Goal: Find specific page/section: Find specific page/section

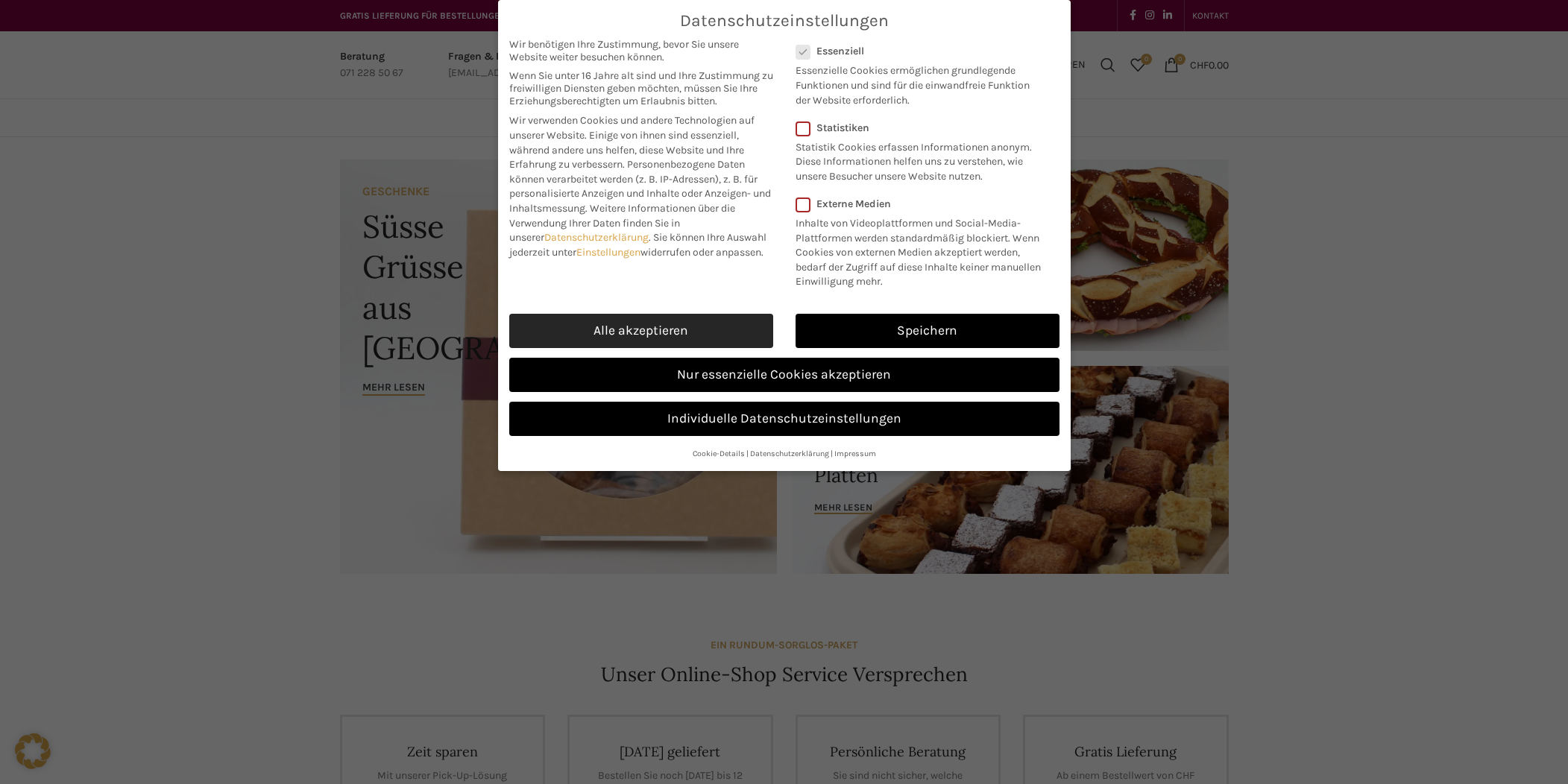
click at [689, 328] on link "Alle akzeptieren" at bounding box center [641, 331] width 264 height 35
checkbox input "true"
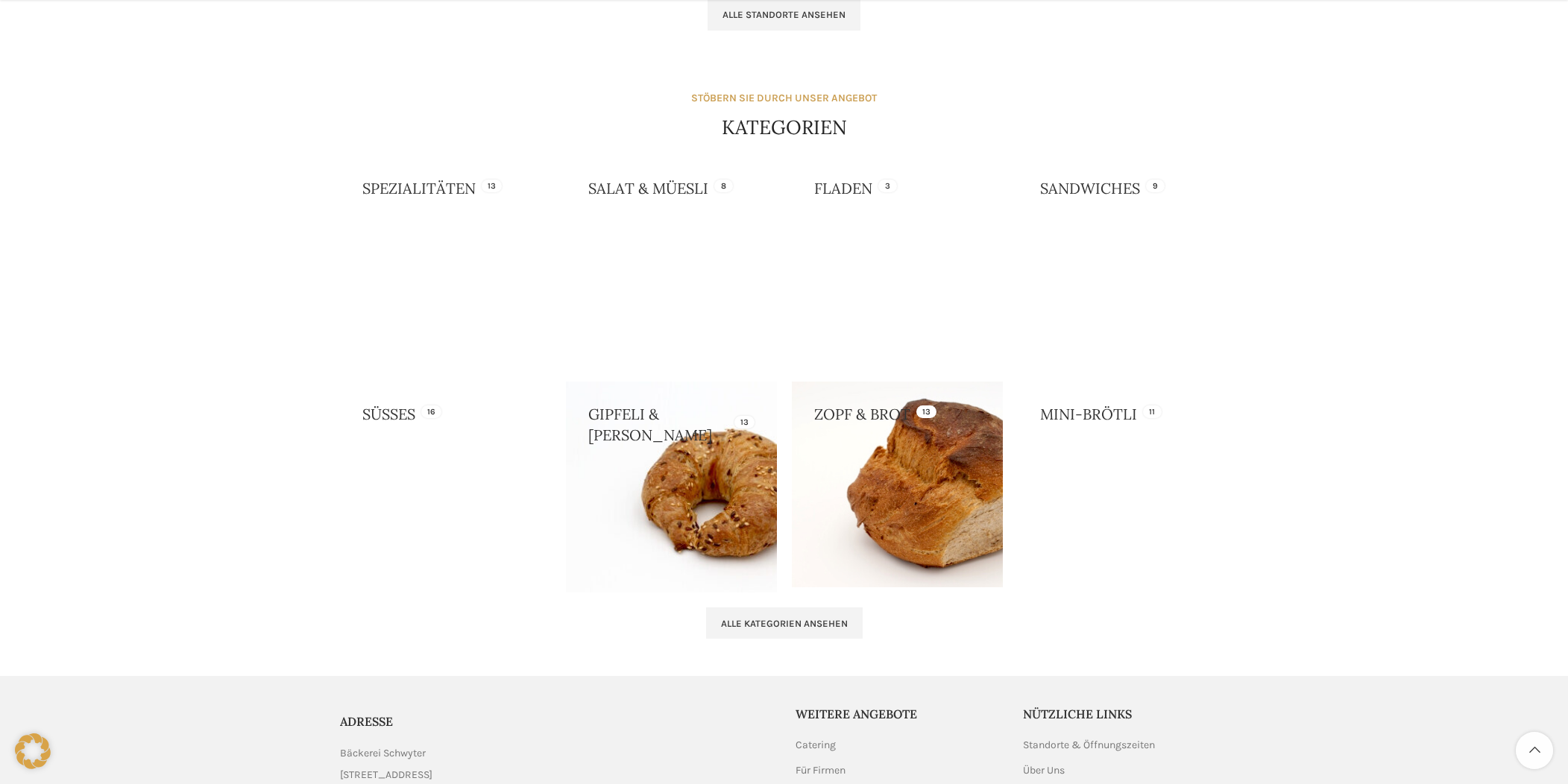
scroll to position [1402, 0]
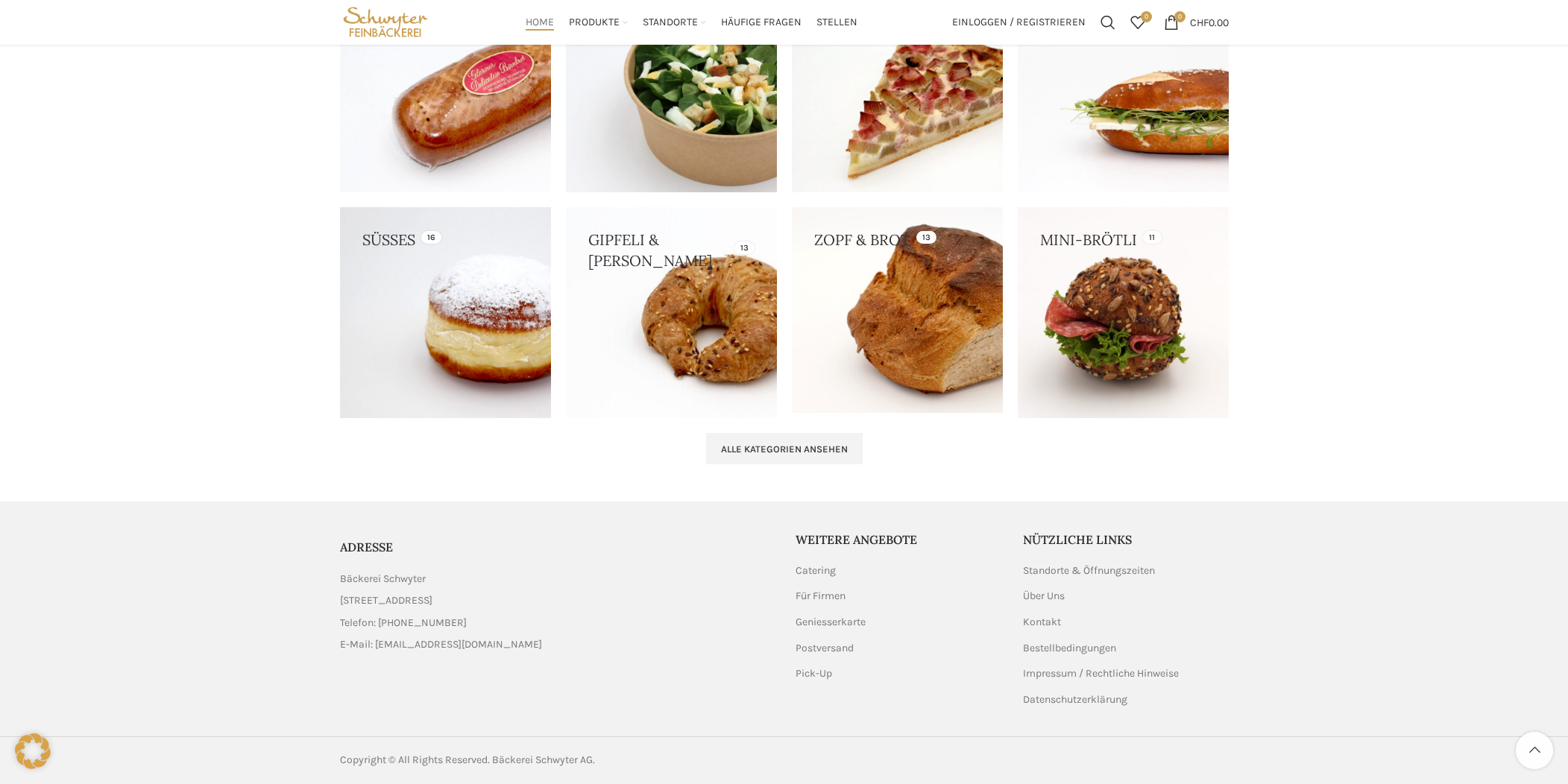
click at [404, 623] on link "List item link" at bounding box center [556, 623] width 433 height 16
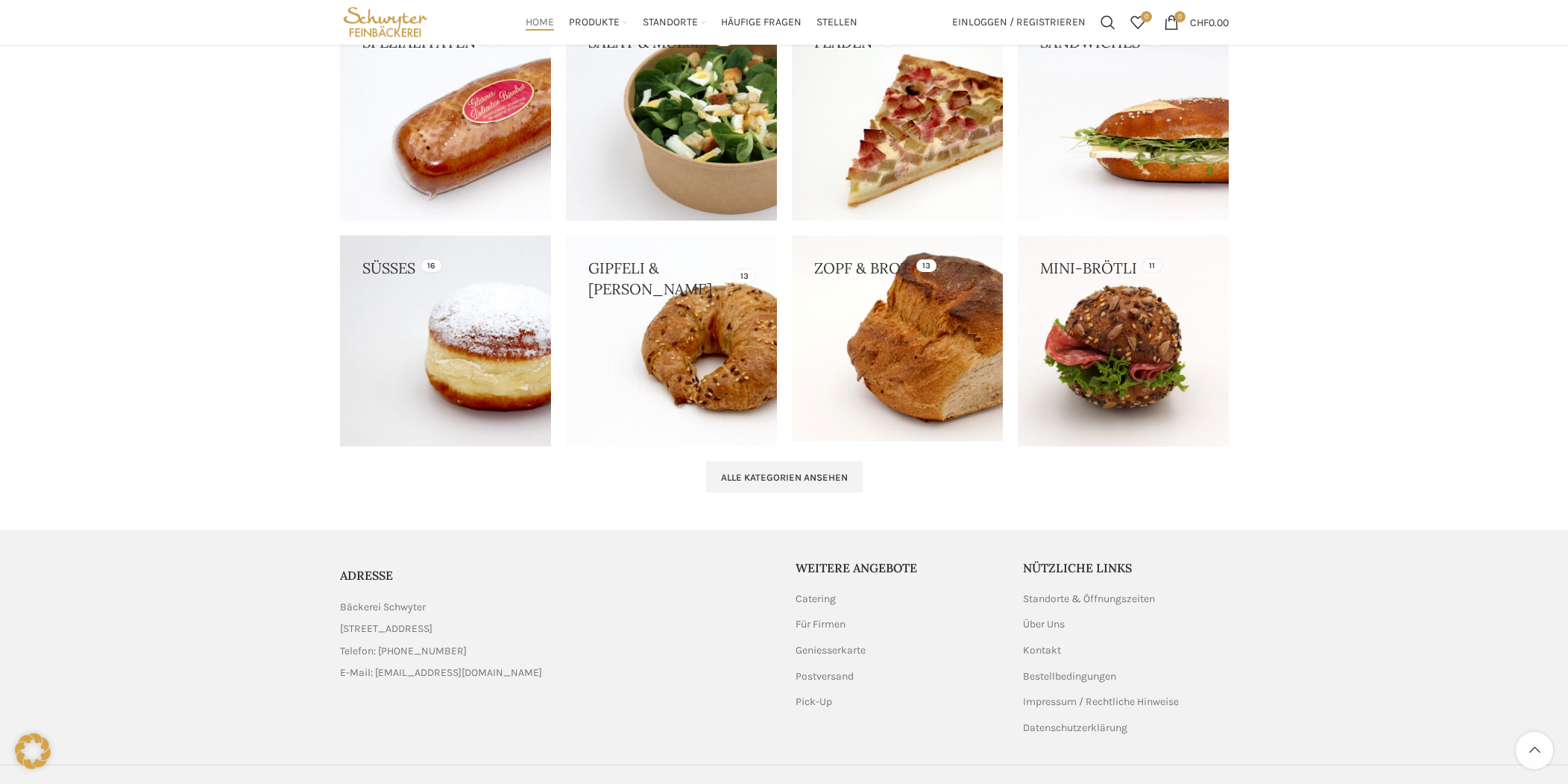
scroll to position [1367, 0]
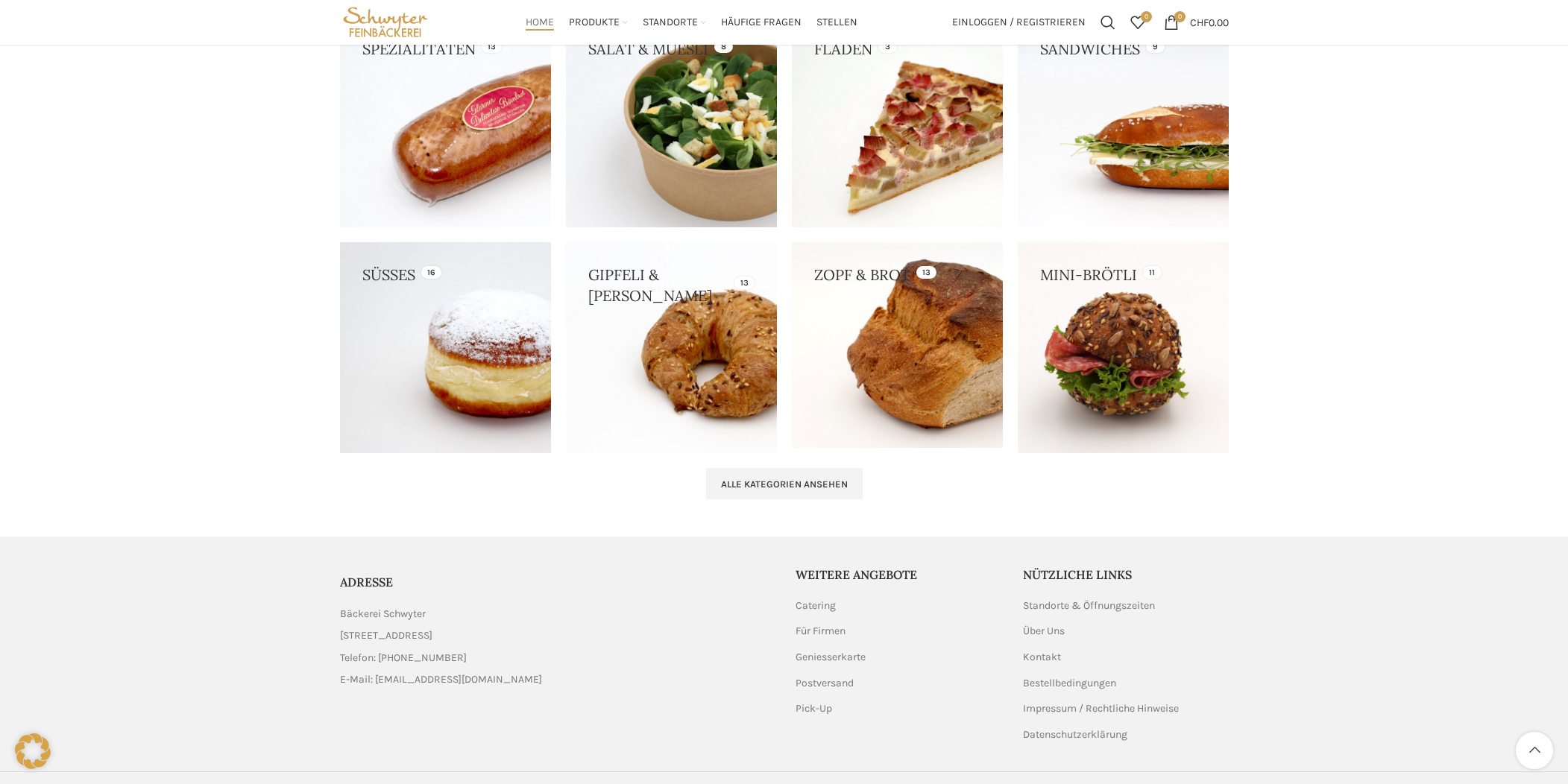
click at [1068, 587] on div "Nützliche Links Standorte & Öffnungszeiten Über Uns Kontakt Bestellbedingungen …" at bounding box center [1126, 653] width 206 height 175
click at [1065, 599] on link "Standorte & Öffnungszeiten" at bounding box center [1090, 606] width 133 height 15
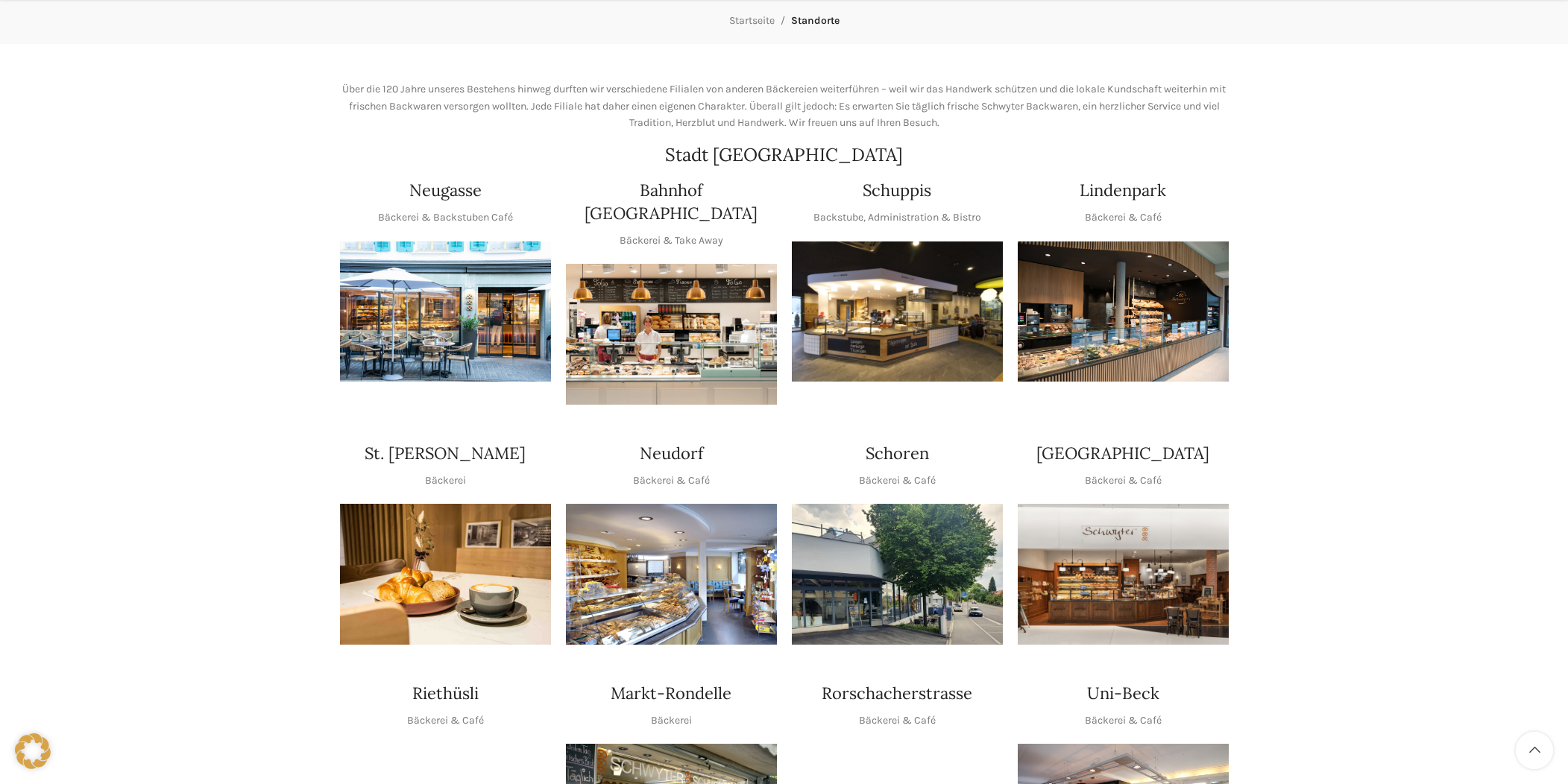
scroll to position [252, 0]
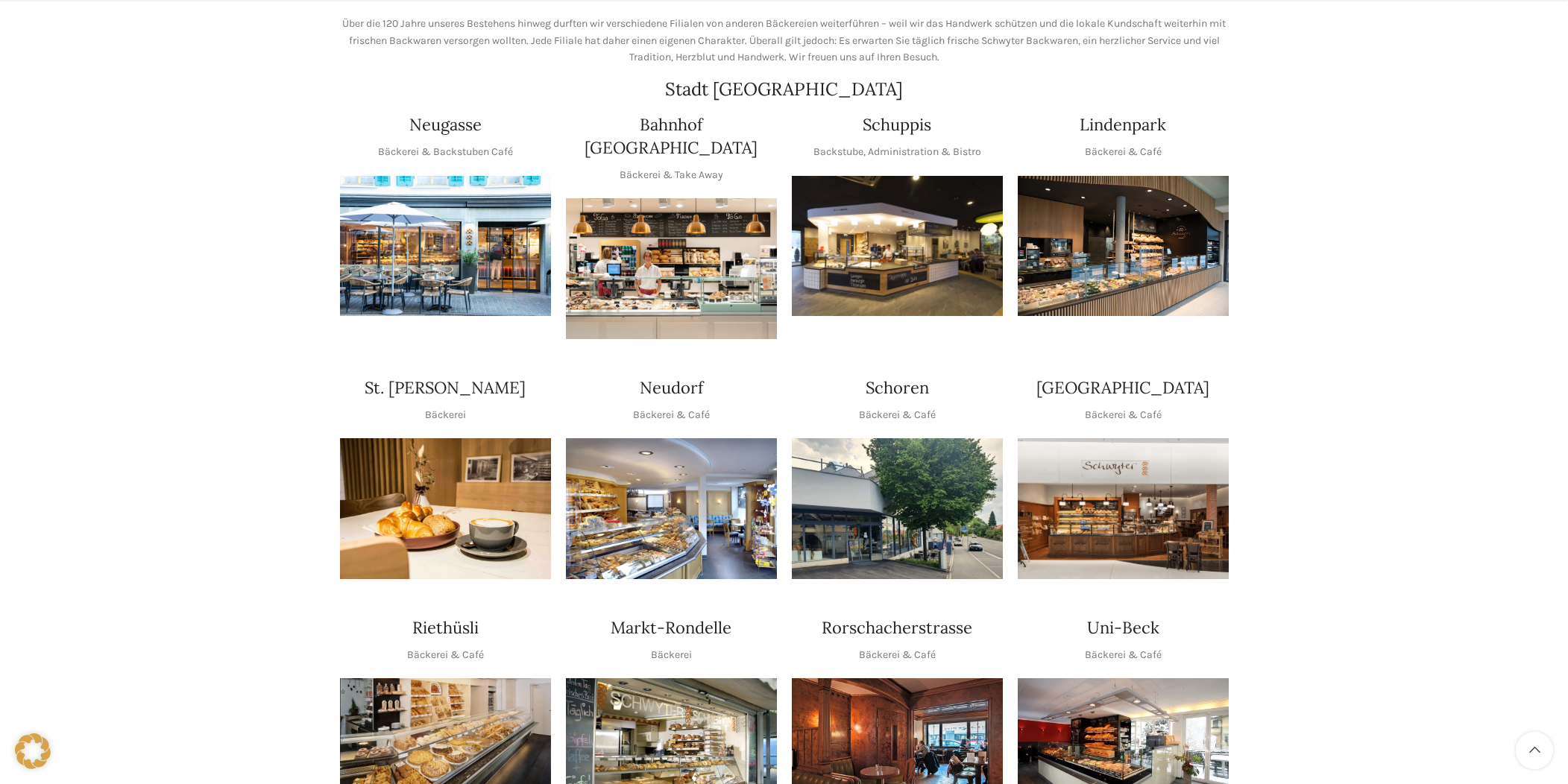
click at [678, 498] on img "1 / 1" at bounding box center [672, 508] width 211 height 141
